Goal: Register for event/course

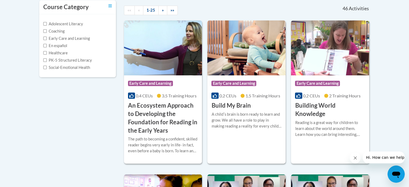
scroll to position [138, 0]
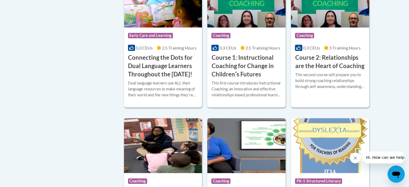
scroll to position [326, 0]
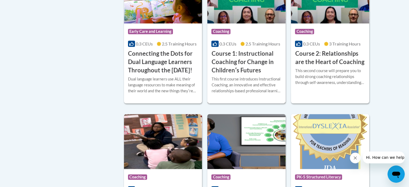
click at [252, 69] on h3 "Course 1: Instructional Coaching for Change in Childrenʹs Futures" at bounding box center [246, 61] width 70 height 25
